Goal: Task Accomplishment & Management: Manage account settings

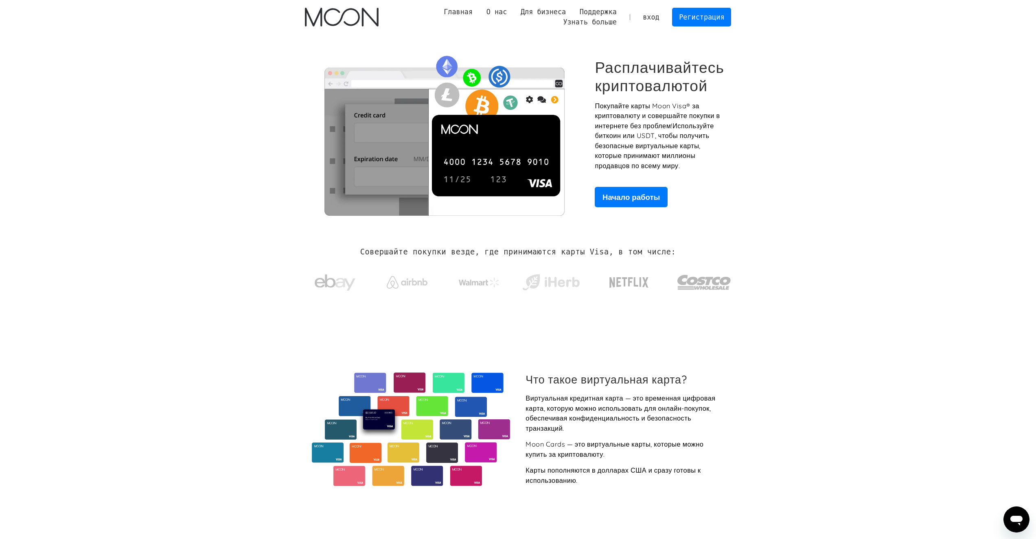
click at [647, 13] on link "вход" at bounding box center [651, 17] width 30 height 18
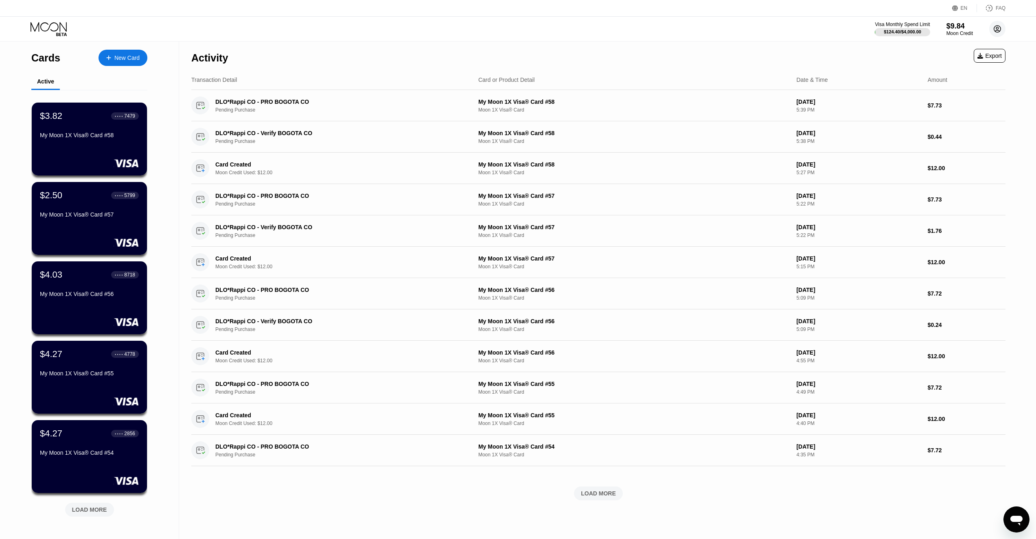
click at [998, 28] on icon at bounding box center [997, 29] width 4 height 4
click at [953, 184] on div "Log out" at bounding box center [945, 187] width 19 height 7
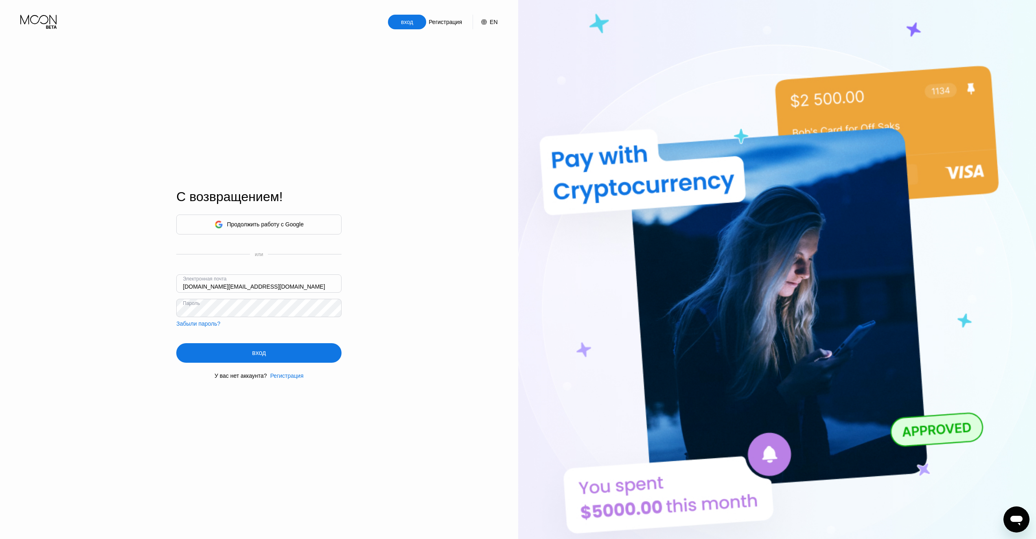
click at [269, 286] on input "Giveon.com@gmail.com" at bounding box center [258, 283] width 165 height 18
type input "Faaast100@gmail.com"
click at [278, 351] on div "вход" at bounding box center [258, 353] width 165 height 20
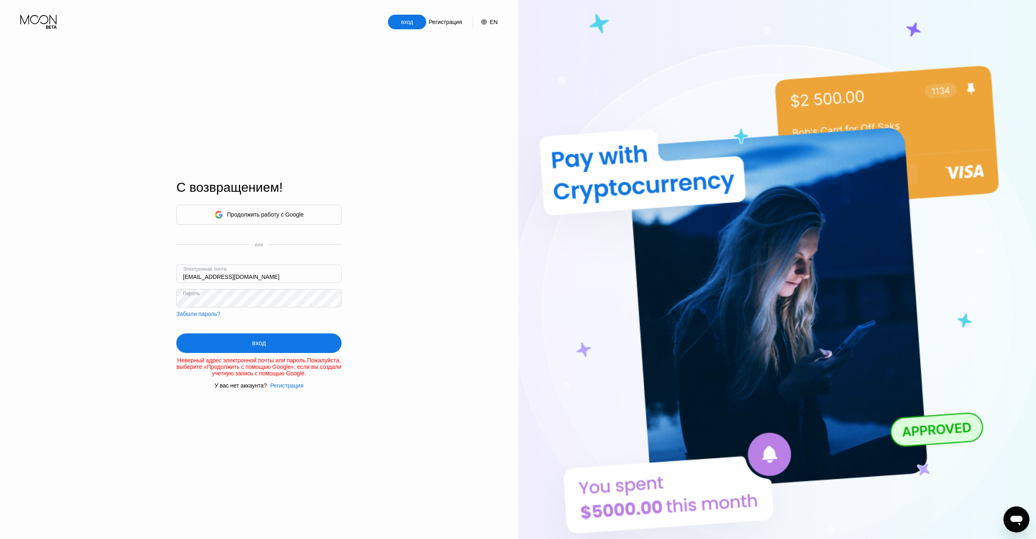
click at [230, 333] on div "вход" at bounding box center [258, 343] width 165 height 20
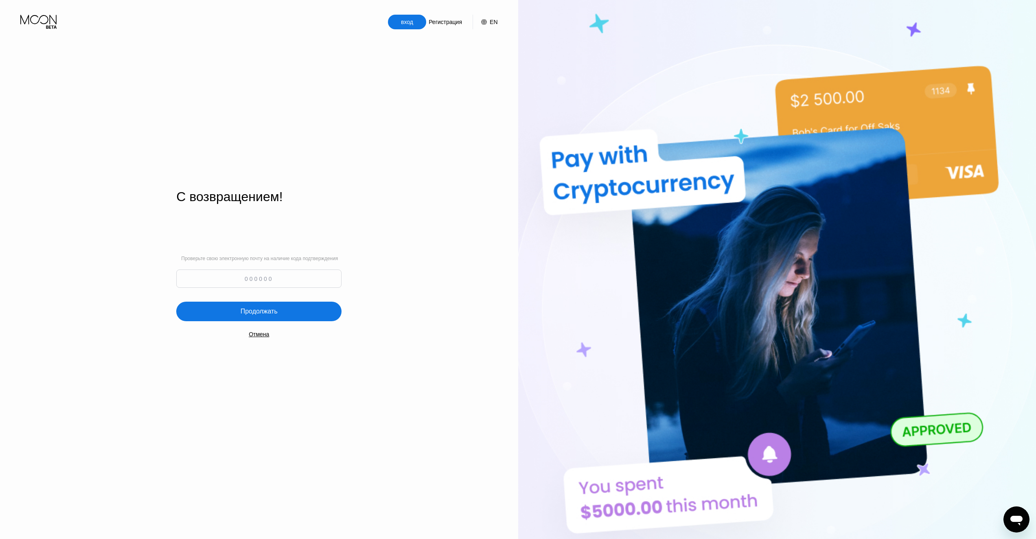
click at [316, 265] on div "Проверьте свою электронную почту на наличие кода подтверждения" at bounding box center [258, 274] width 165 height 36
click at [313, 274] on input at bounding box center [258, 278] width 165 height 18
paste input "578908"
type input "578908"
click at [295, 313] on div "Продолжать" at bounding box center [258, 312] width 165 height 20
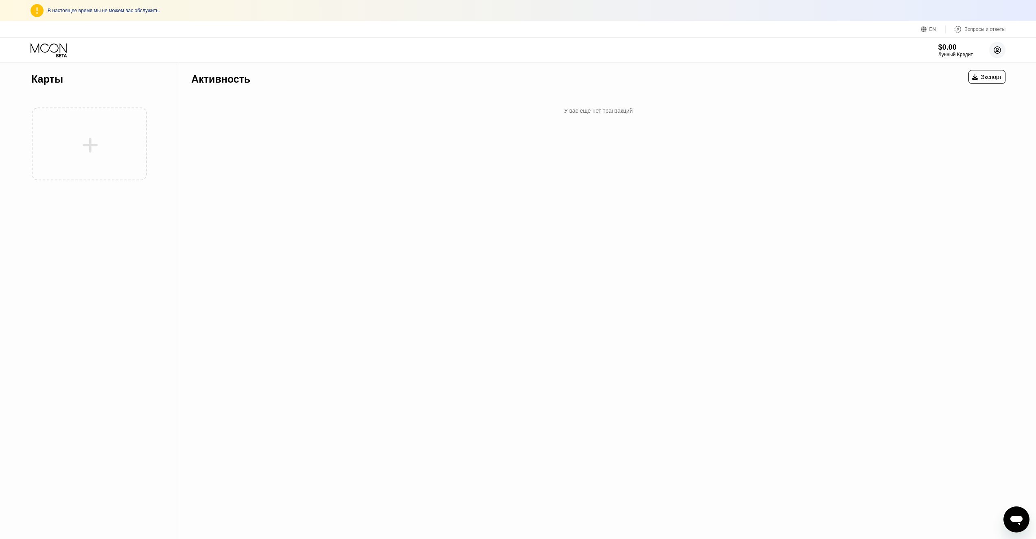
click at [997, 53] on icon at bounding box center [997, 50] width 7 height 7
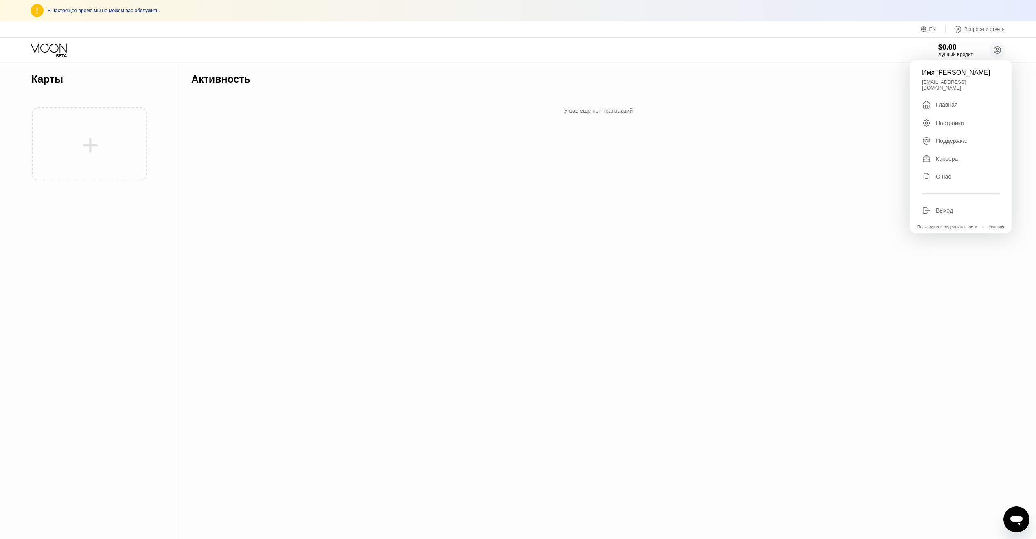
click at [367, 160] on div "Активность Экспорт У вас еще нет транзакций" at bounding box center [598, 301] width 838 height 476
click at [940, 57] on ya-tr-span "Лунный Кредит" at bounding box center [955, 55] width 35 height 6
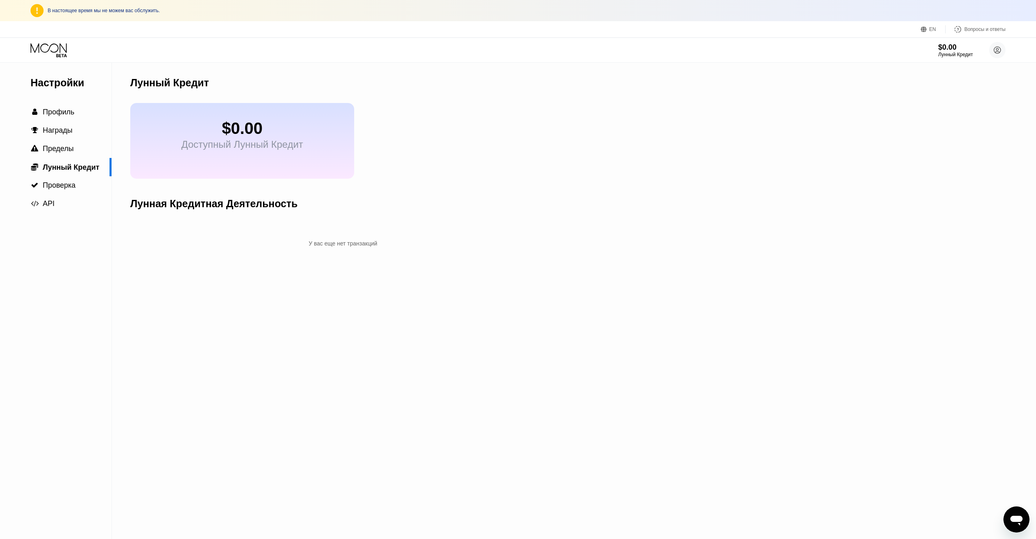
click at [285, 158] on div "$0.00 Доступный Лунный Кредит" at bounding box center [242, 141] width 224 height 76
click at [490, 219] on div "Лунная Кредитная Деятельность" at bounding box center [342, 204] width 425 height 40
click at [994, 52] on circle at bounding box center [997, 50] width 16 height 16
click at [1003, 50] on circle at bounding box center [997, 50] width 16 height 16
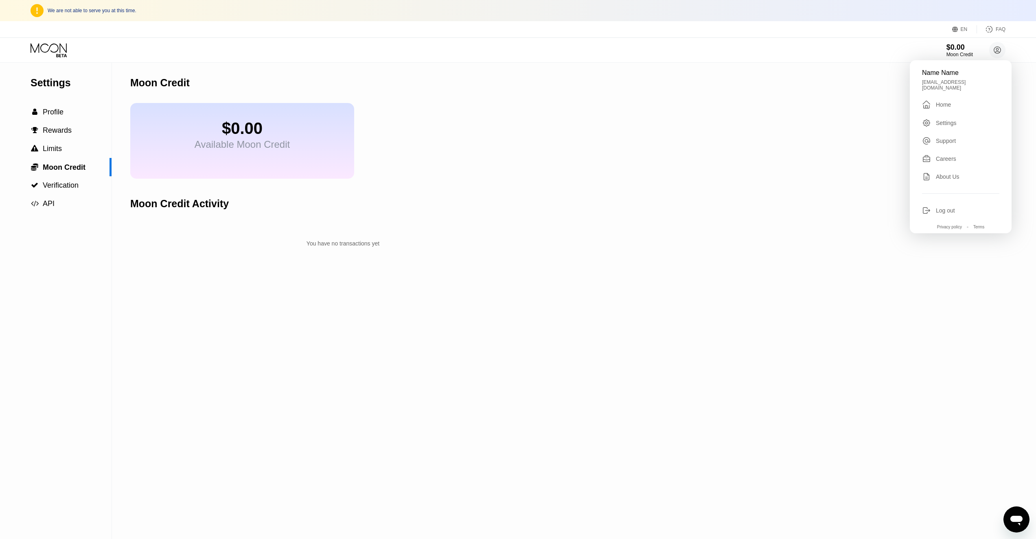
click at [493, 91] on div "Moon Credit" at bounding box center [342, 83] width 425 height 40
click at [53, 153] on span "Limits" at bounding box center [52, 148] width 19 height 8
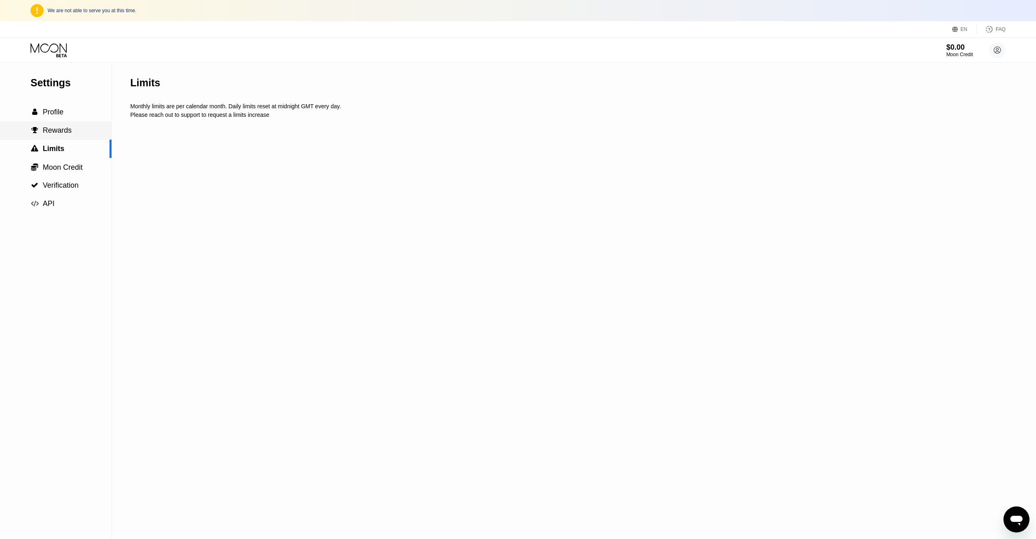
click at [62, 132] on span "Rewards" at bounding box center [57, 130] width 29 height 8
click at [60, 109] on span "Profile" at bounding box center [53, 112] width 21 height 8
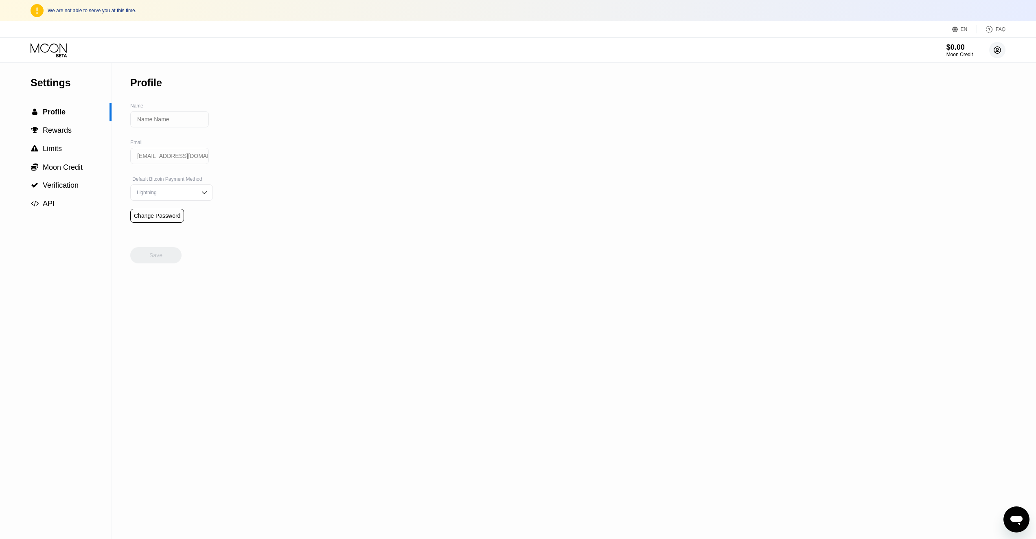
click at [999, 47] on icon at bounding box center [997, 50] width 7 height 7
click at [939, 209] on div "Log out" at bounding box center [945, 210] width 19 height 7
